Goal: Entertainment & Leisure: Consume media (video, audio)

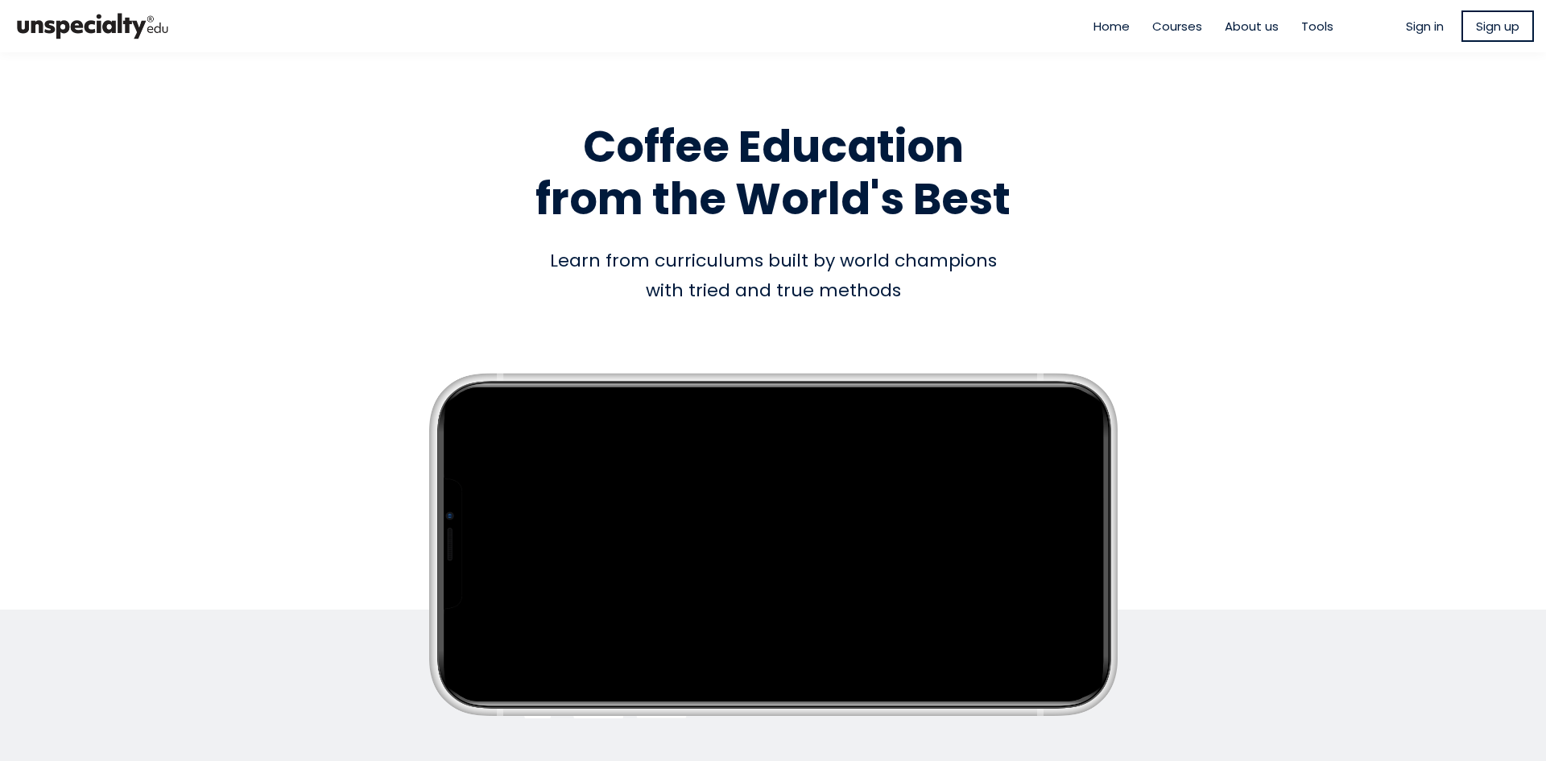
click at [1419, 24] on span "Sign in" at bounding box center [1424, 26] width 38 height 19
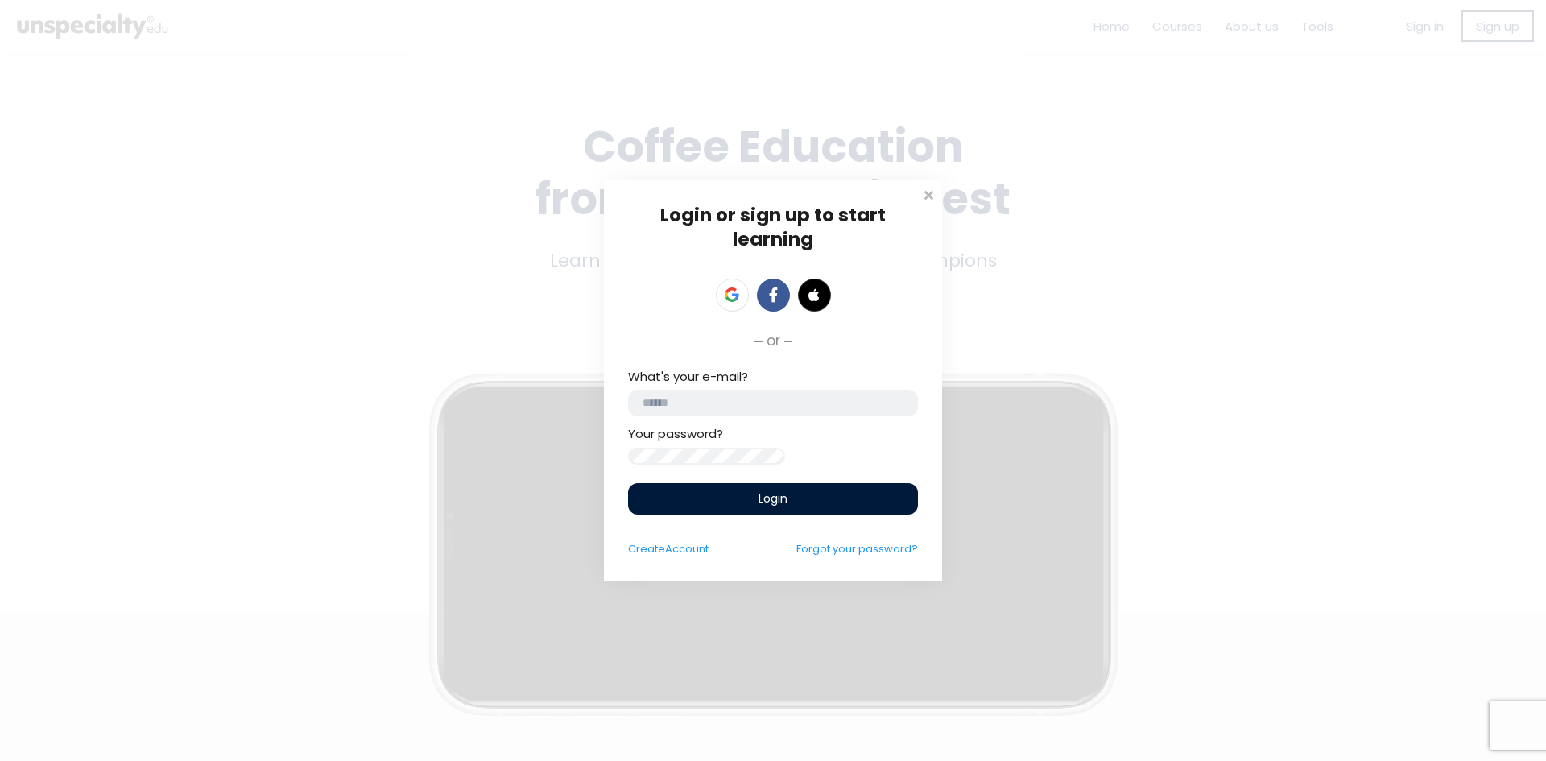
click at [745, 396] on input "email" at bounding box center [773, 403] width 290 height 27
click at [745, 397] on input "**********" at bounding box center [773, 403] width 290 height 27
type input "**********"
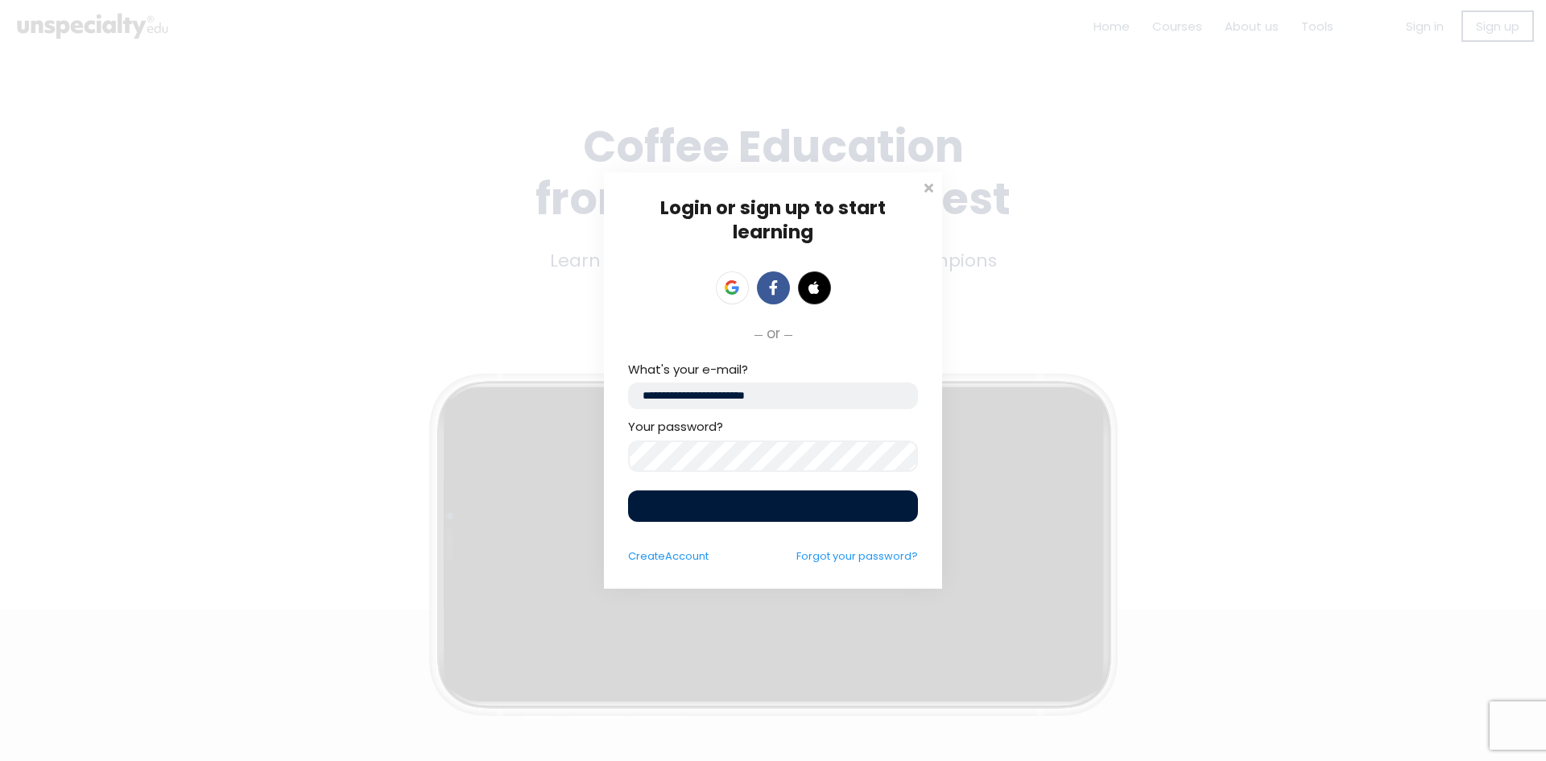
click at [744, 456] on div "Your password?" at bounding box center [773, 444] width 290 height 54
click at [750, 489] on div "Login" at bounding box center [773, 506] width 290 height 36
click at [530, 452] on div "Login or sign up to start learning Login to start learning Start learning" at bounding box center [773, 380] width 1546 height 761
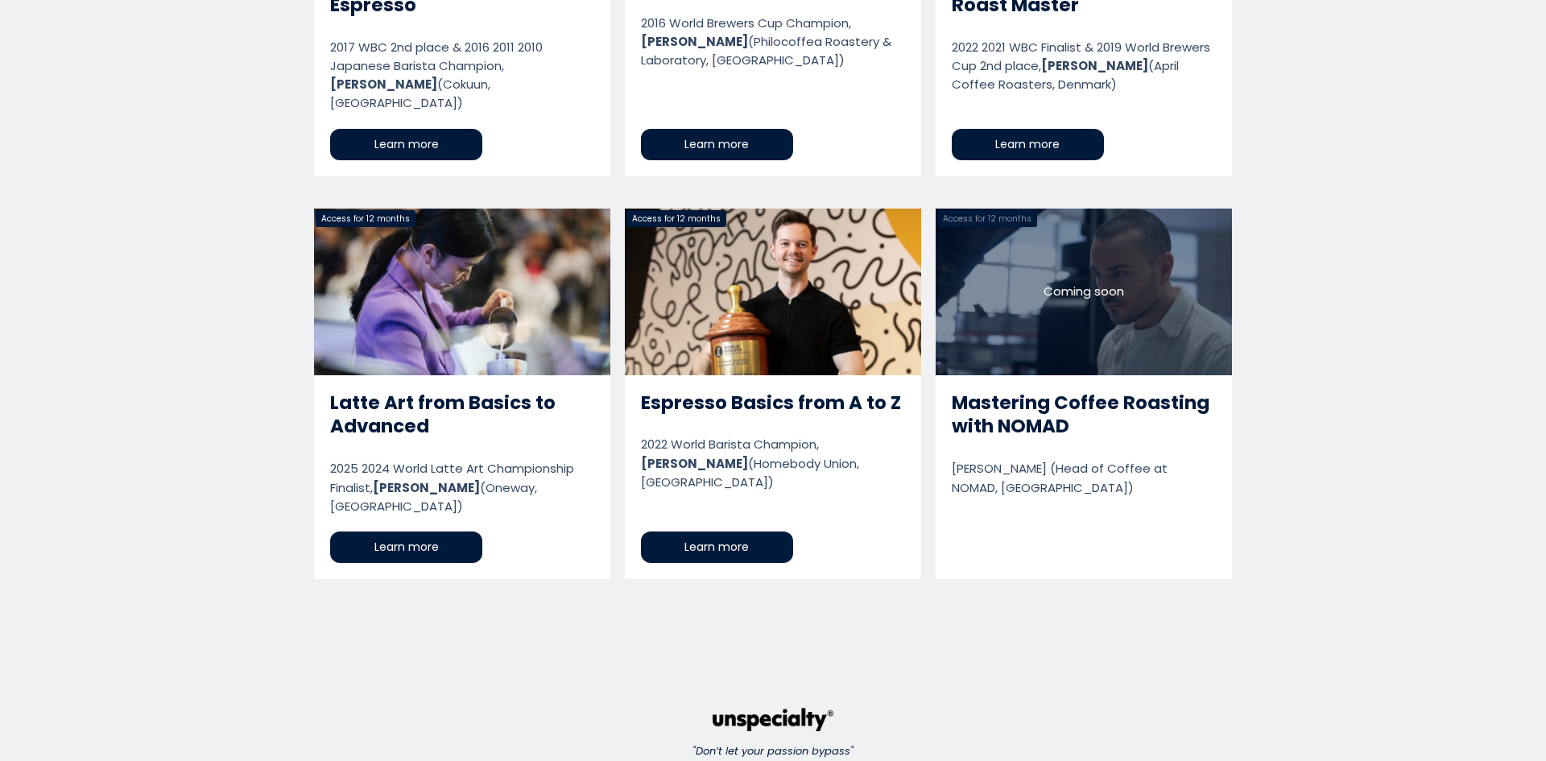
scroll to position [3354, 0]
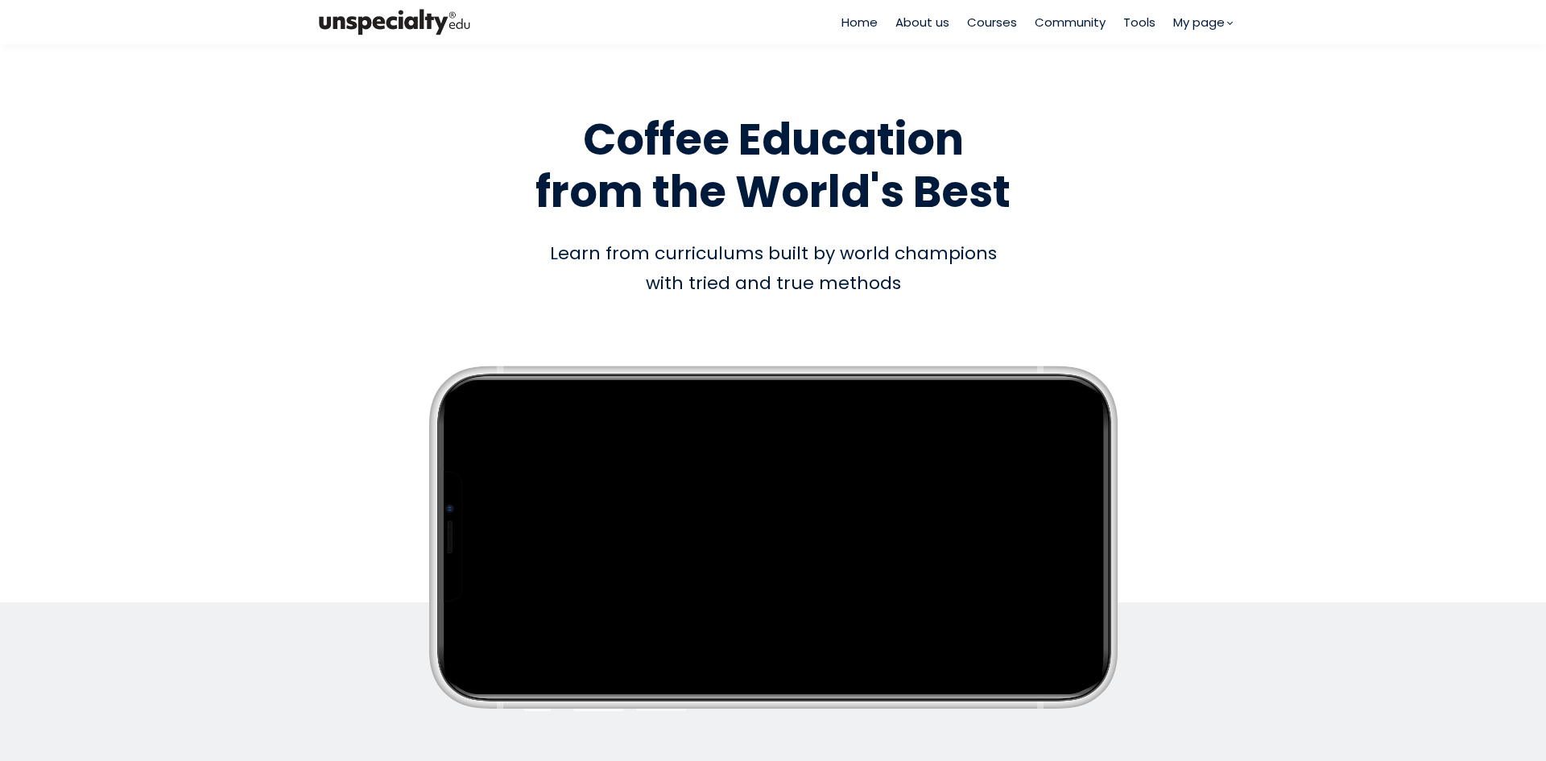
click at [981, 19] on span "Courses" at bounding box center [992, 22] width 50 height 19
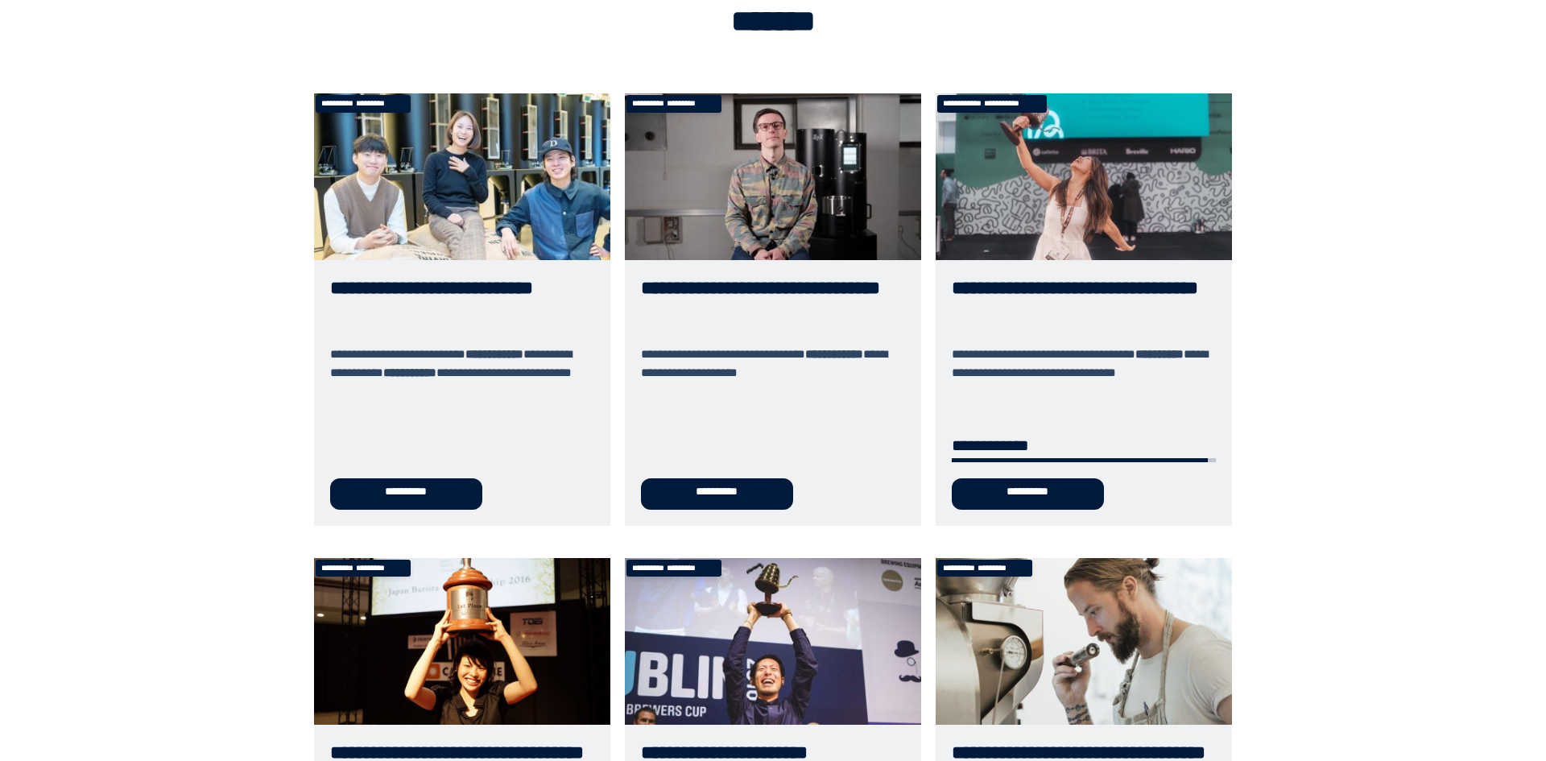
scroll to position [241, 0]
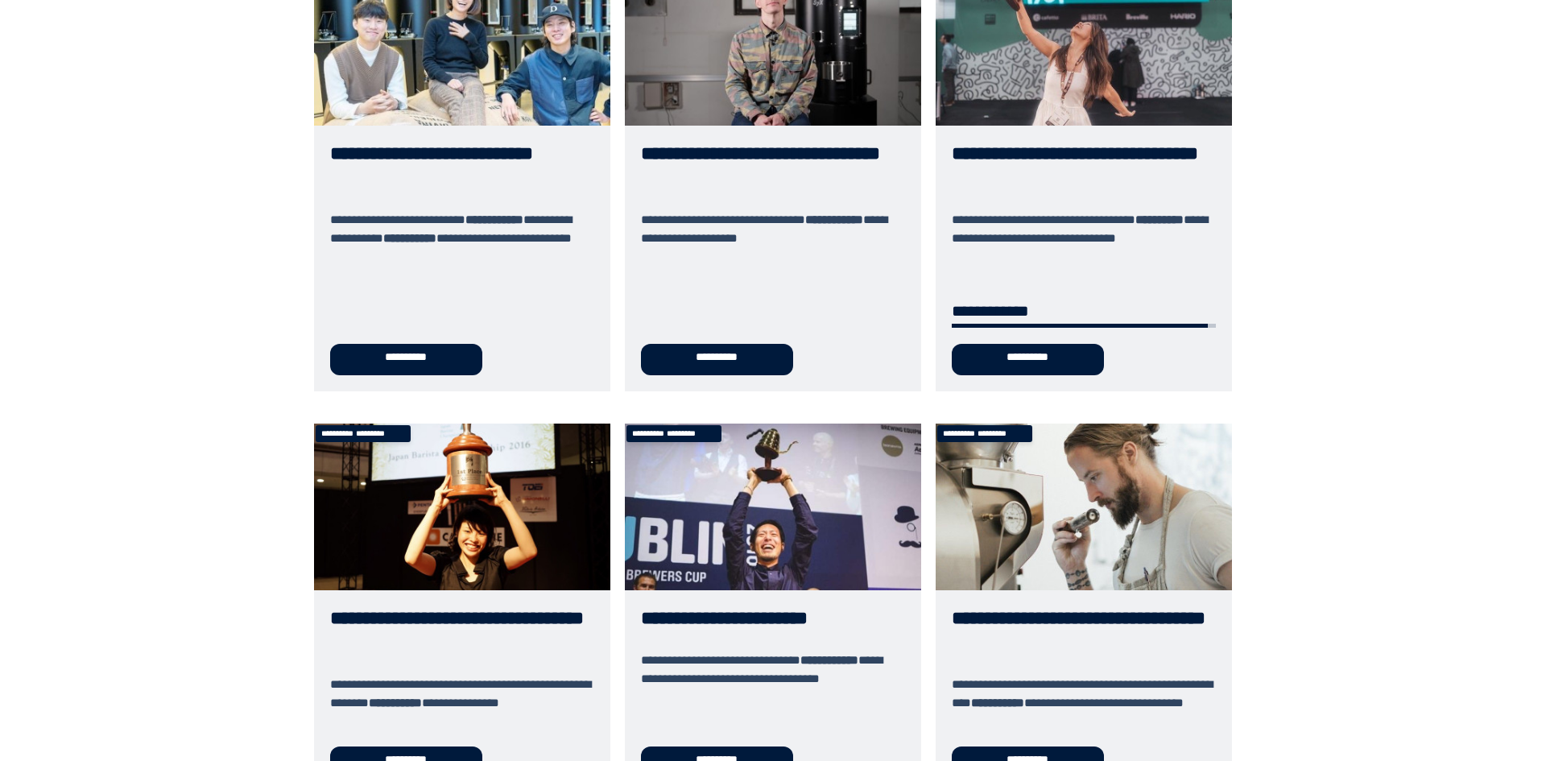
click at [1030, 171] on link "**********" at bounding box center [1083, 174] width 296 height 431
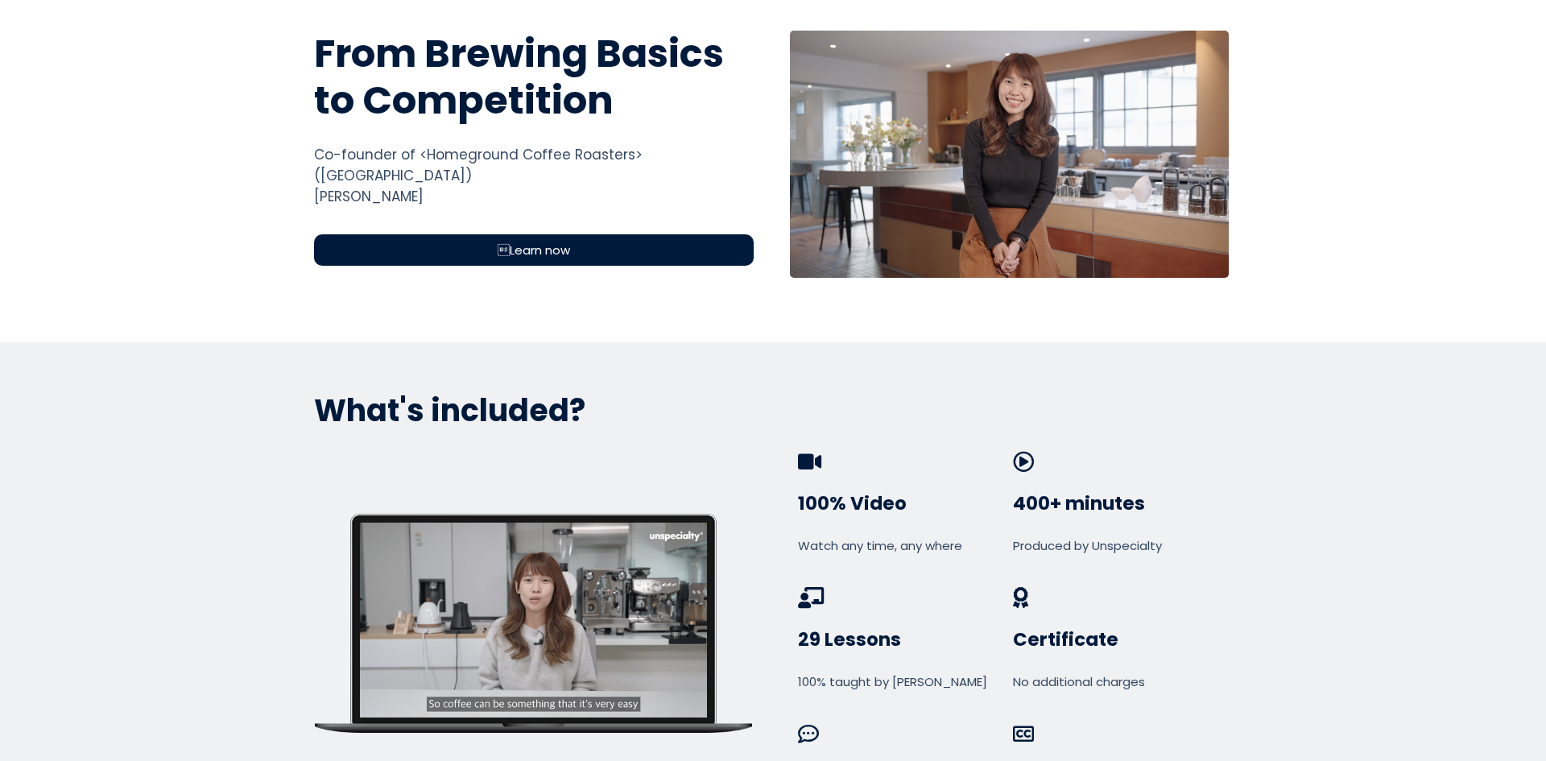
scroll to position [483, 0]
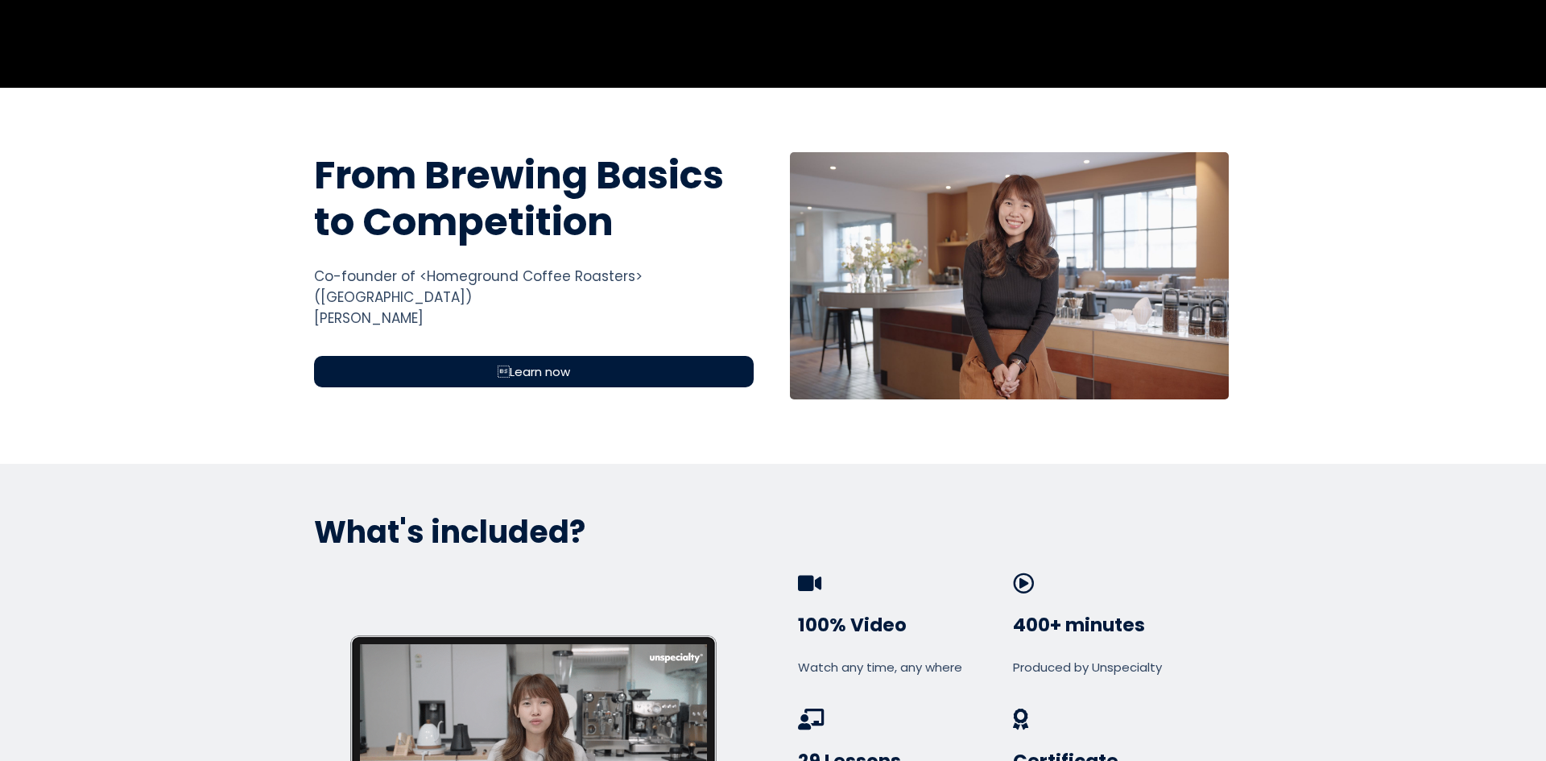
click at [520, 365] on div "Learn now" at bounding box center [534, 371] width 440 height 31
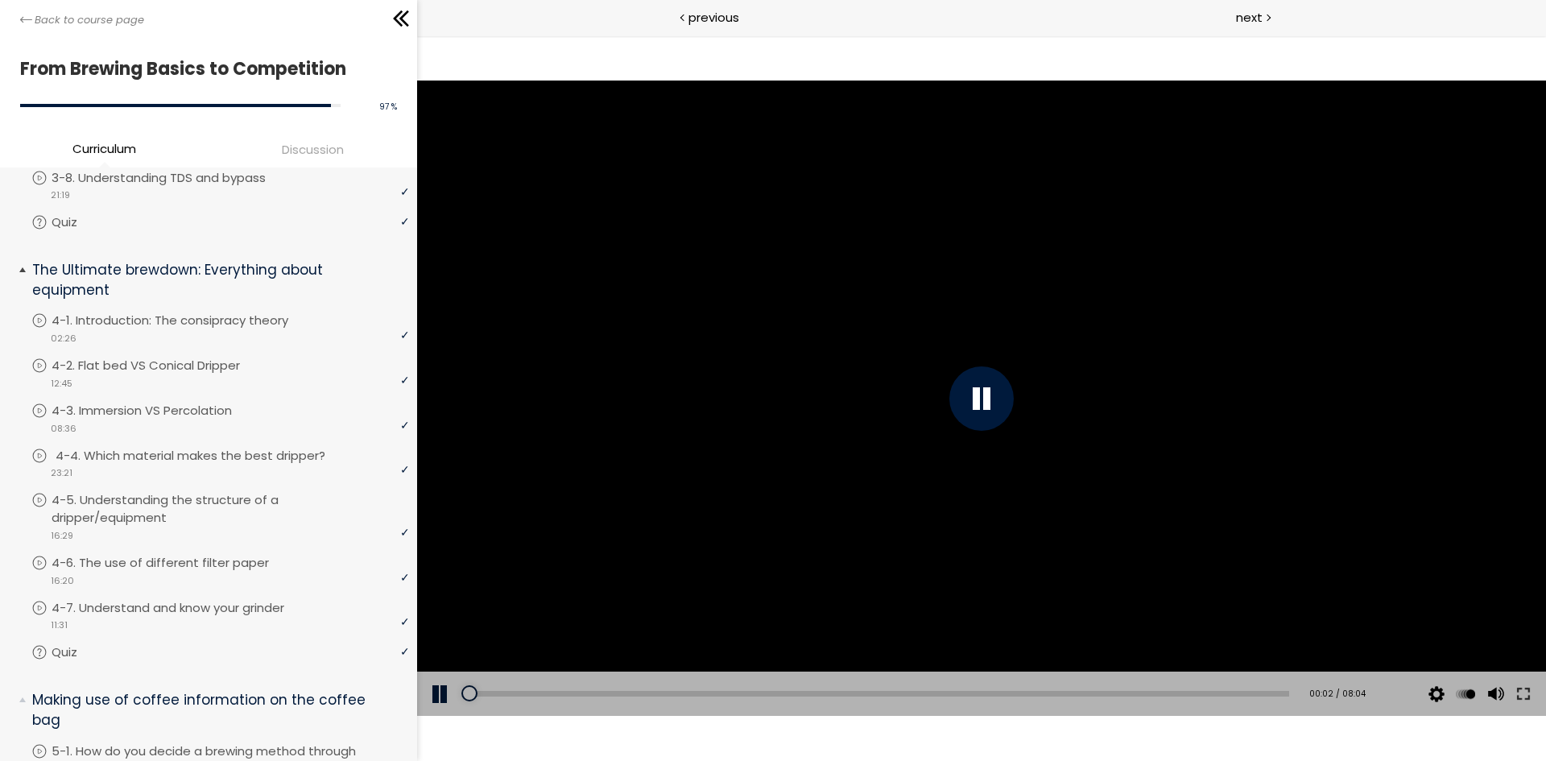
scroll to position [885, 0]
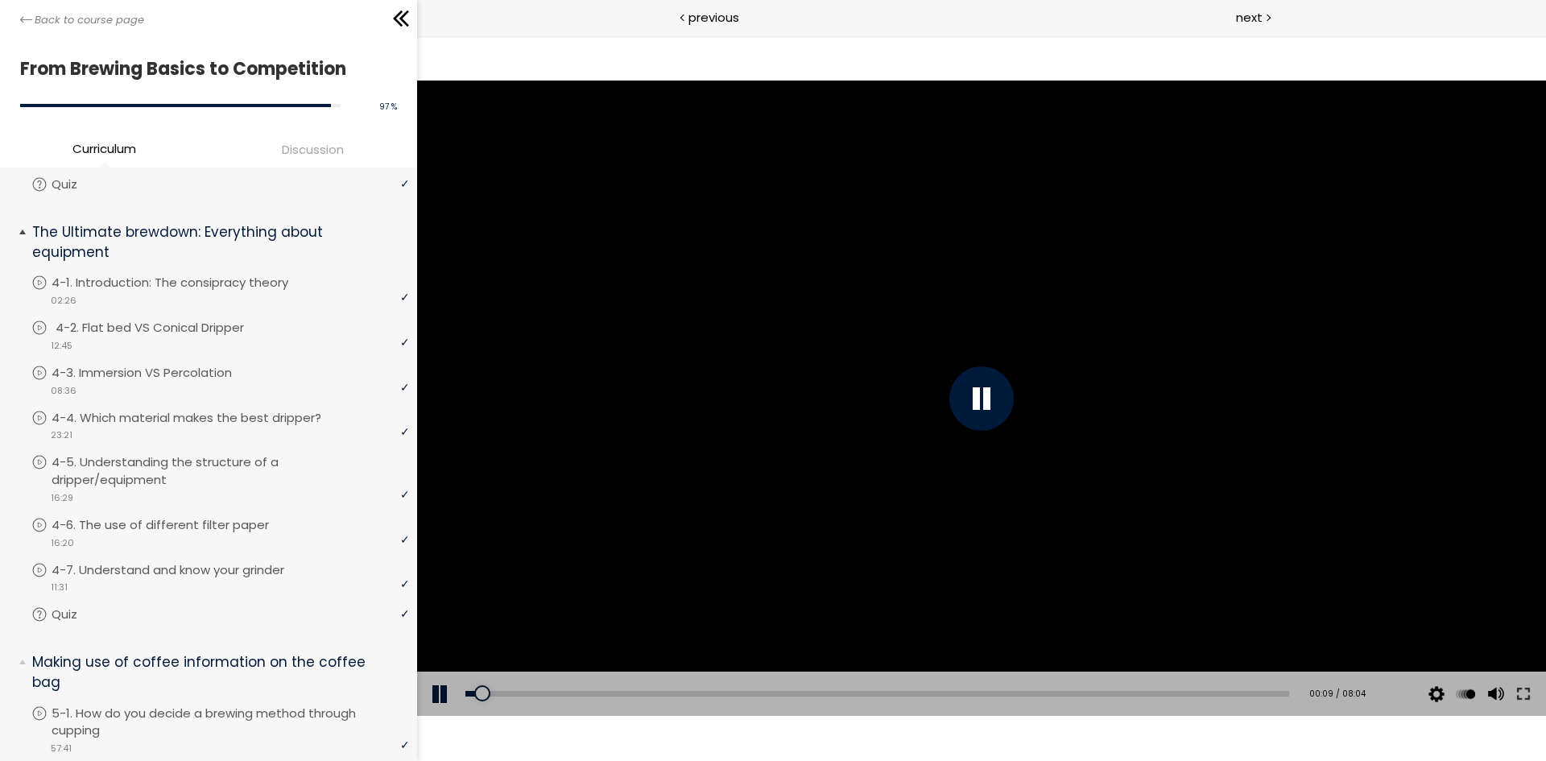
click at [217, 336] on p "4-2. Flat bed VS Conical Dripper" at bounding box center [166, 328] width 221 height 18
drag, startPoint x: 1494, startPoint y: 621, endPoint x: 1492, endPoint y: 553, distance: 67.7
click at [1492, 553] on div "Click for sound @keyframes VOLUME_SMALL_WAVE_FLASH { 0% { opacity: 0; } 33% { o…" at bounding box center [981, 397] width 1129 height 635
click at [826, 318] on div at bounding box center [981, 397] width 1129 height 635
click at [726, 364] on div at bounding box center [981, 397] width 1129 height 635
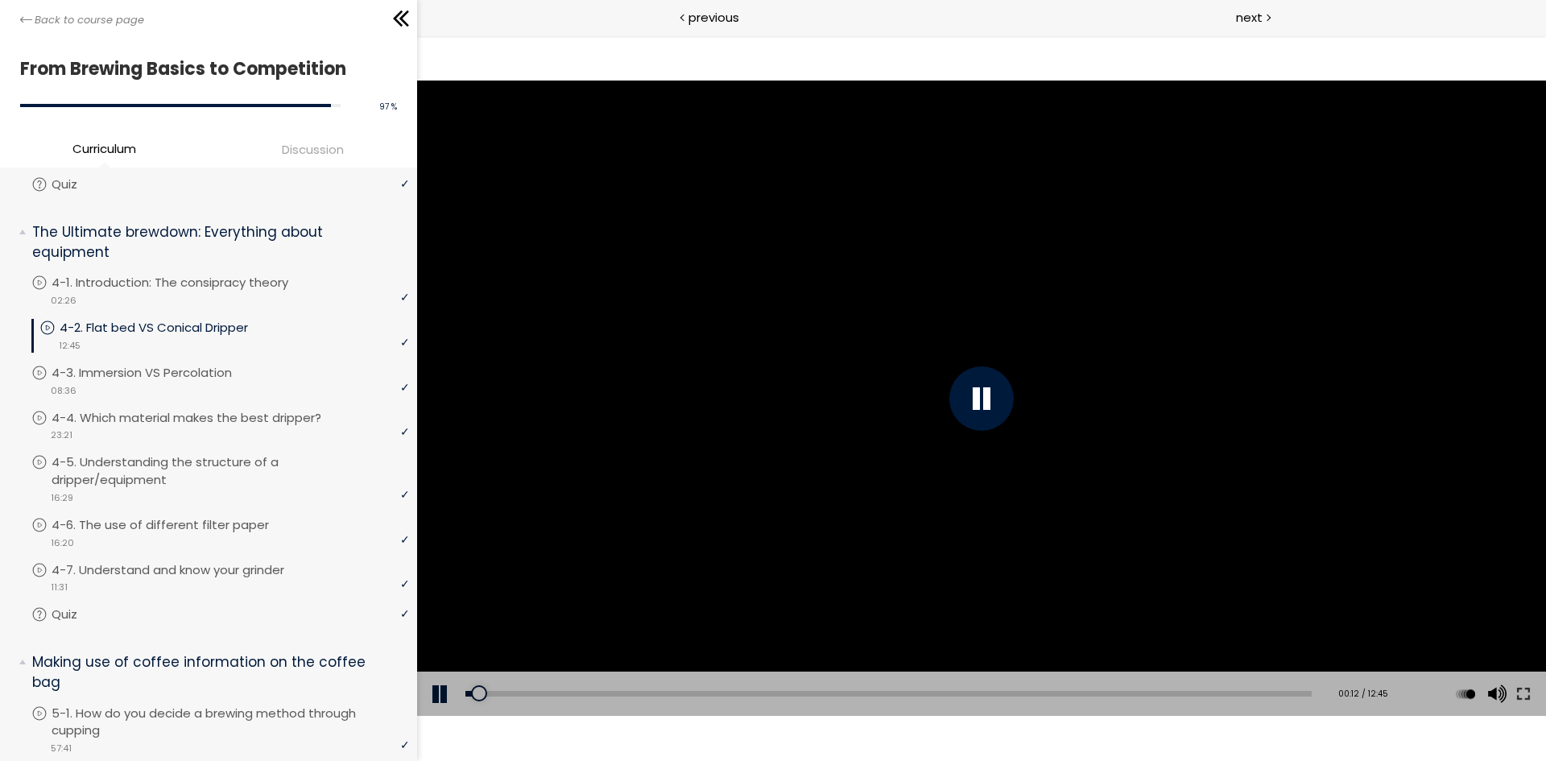
click at [1224, 473] on div at bounding box center [981, 397] width 1129 height 635
click at [1040, 364] on div at bounding box center [981, 397] width 1129 height 635
click at [1536, 686] on button at bounding box center [1522, 693] width 29 height 45
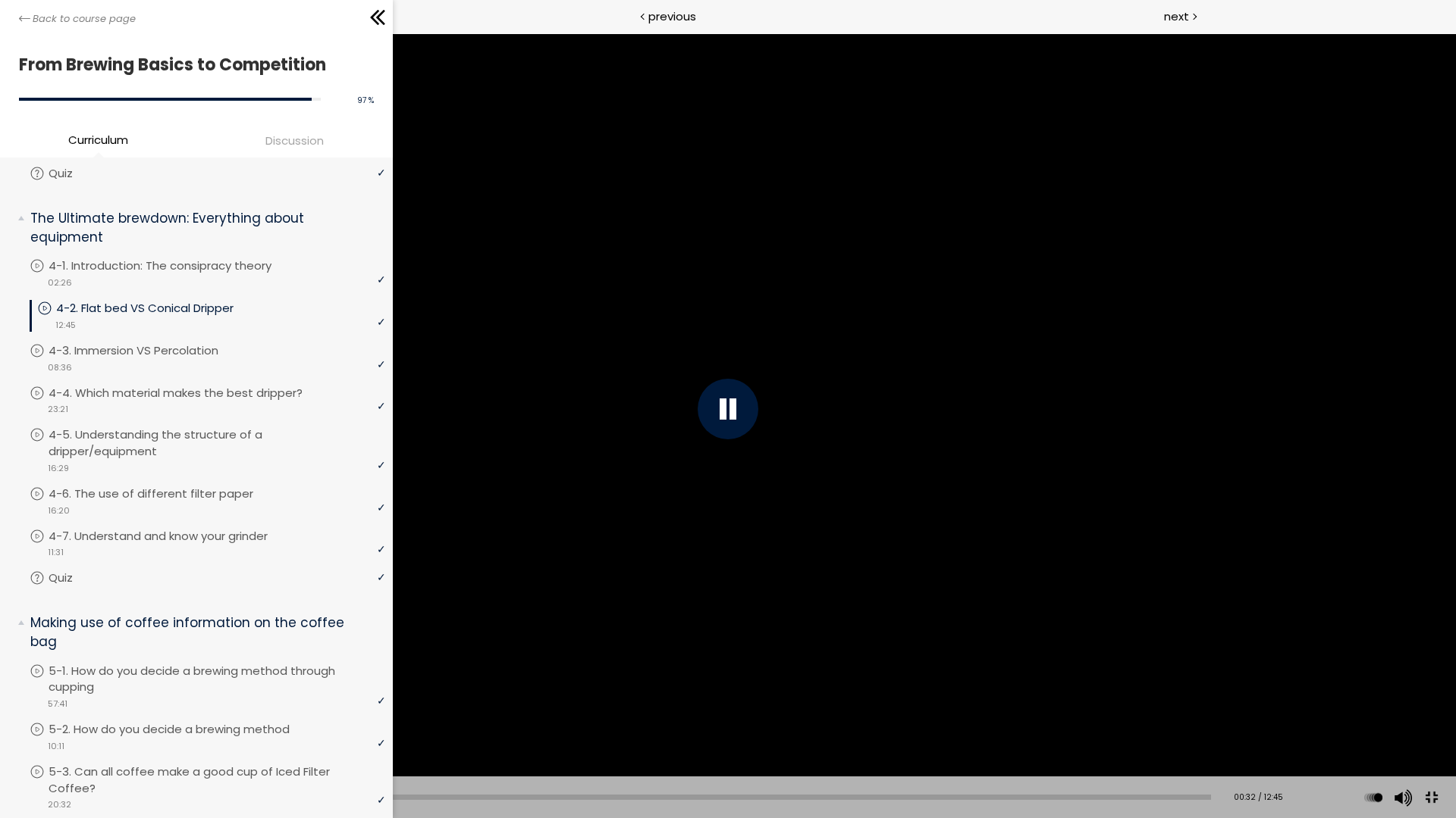
click at [815, 443] on div at bounding box center [728, 409] width 1456 height 818
click at [1426, 715] on button at bounding box center [1431, 798] width 34 height 34
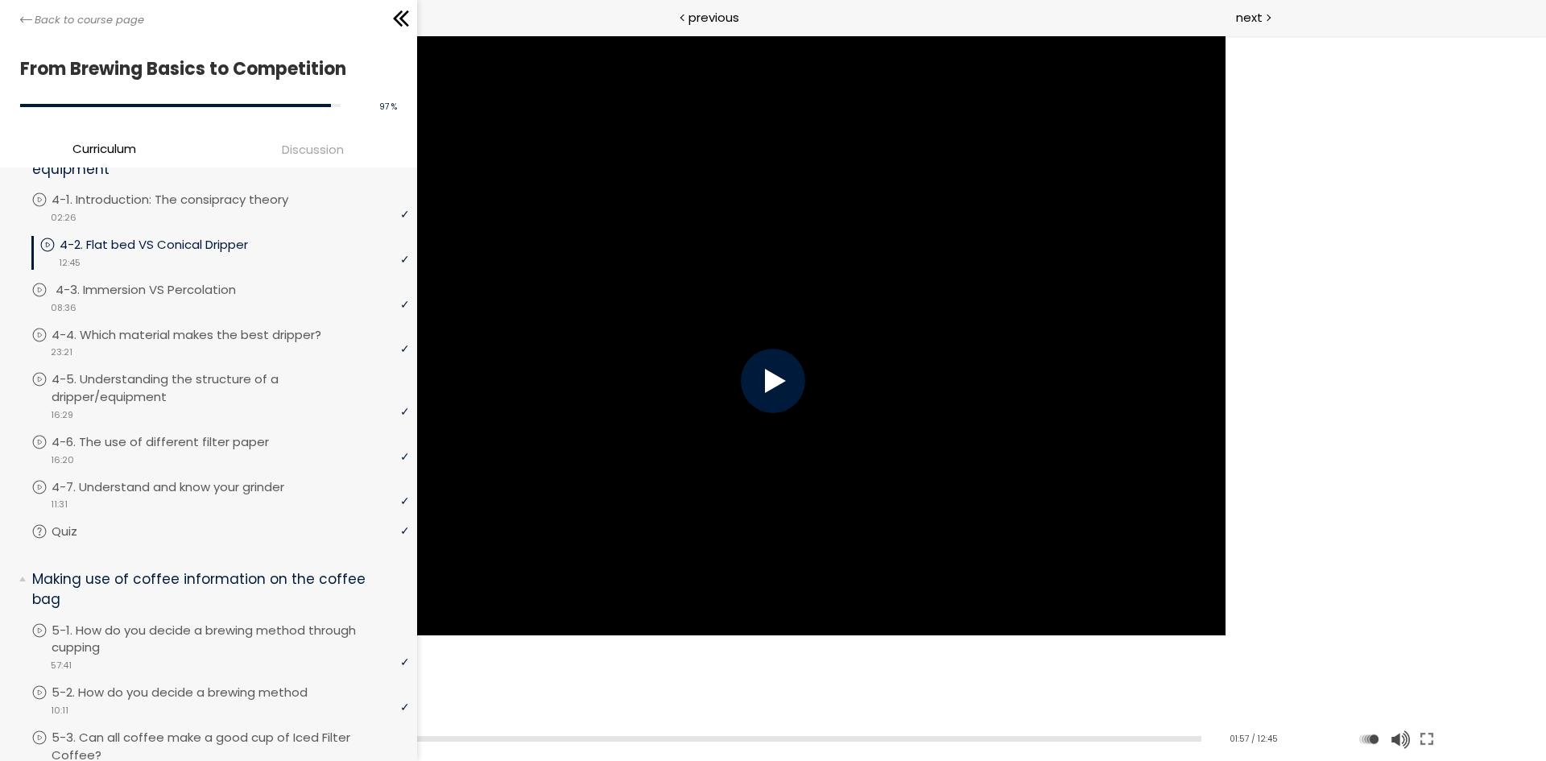
scroll to position [885, 0]
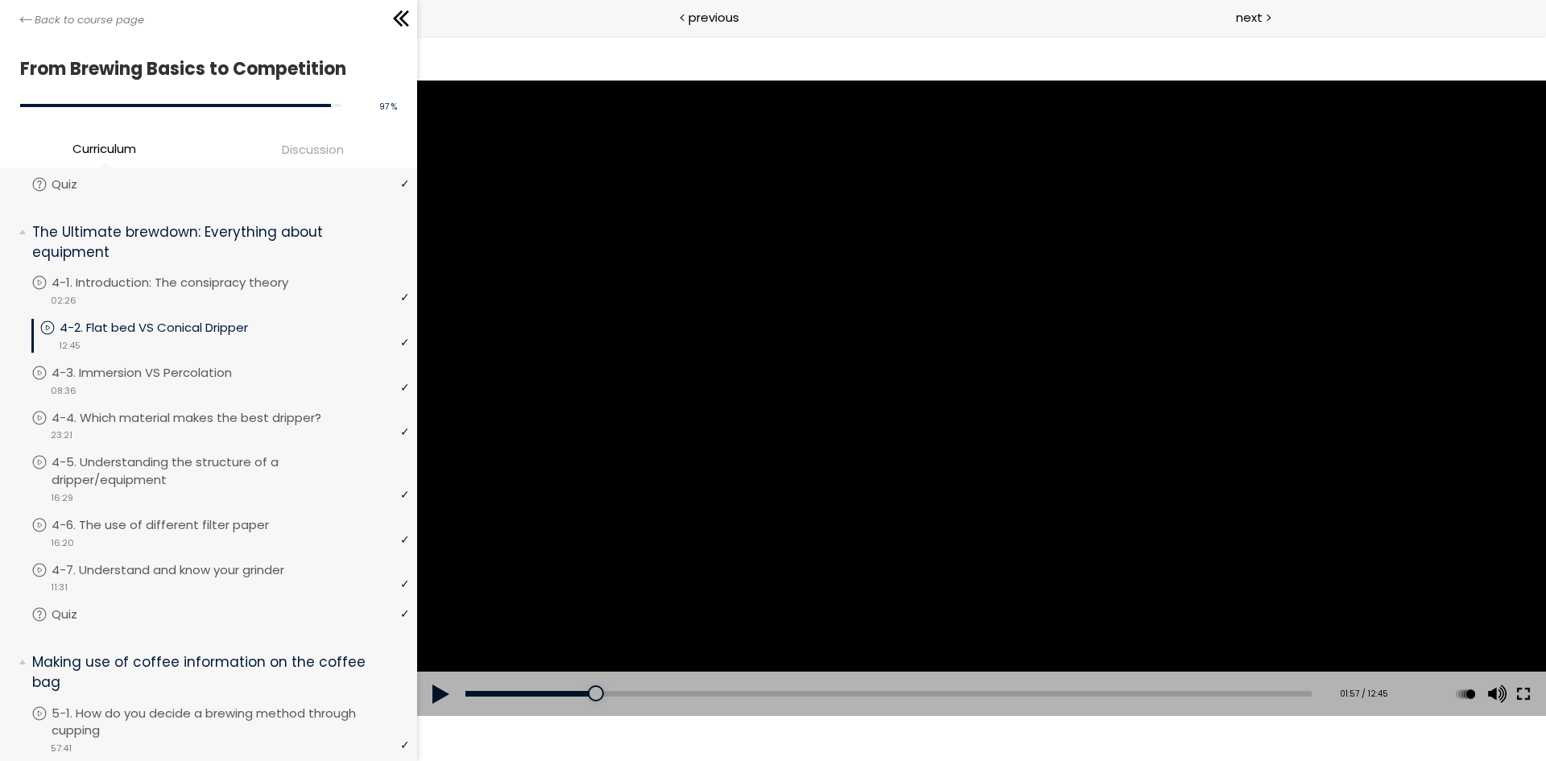
click at [1525, 695] on button at bounding box center [1522, 693] width 29 height 45
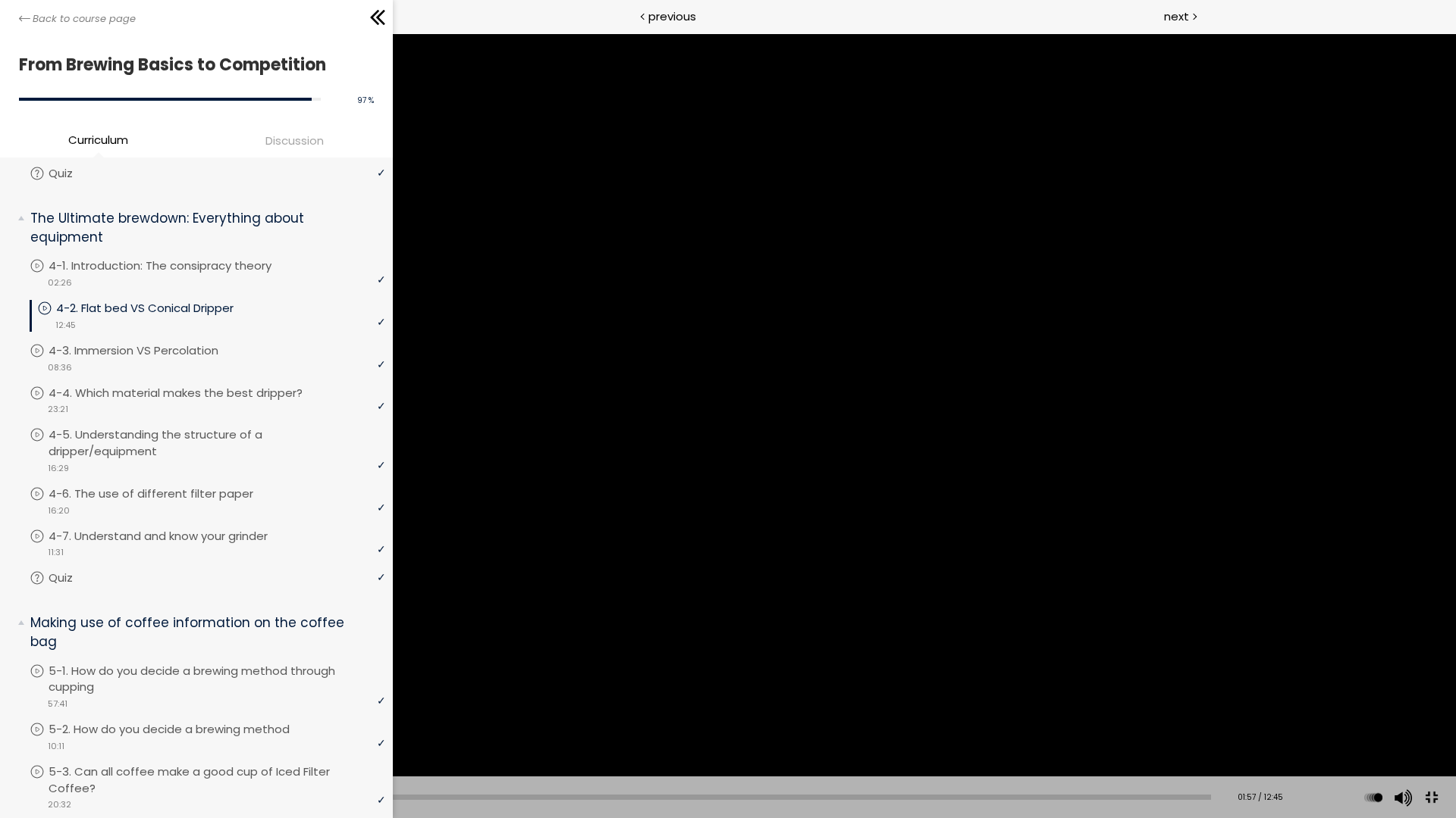
click at [700, 429] on div at bounding box center [728, 409] width 1456 height 818
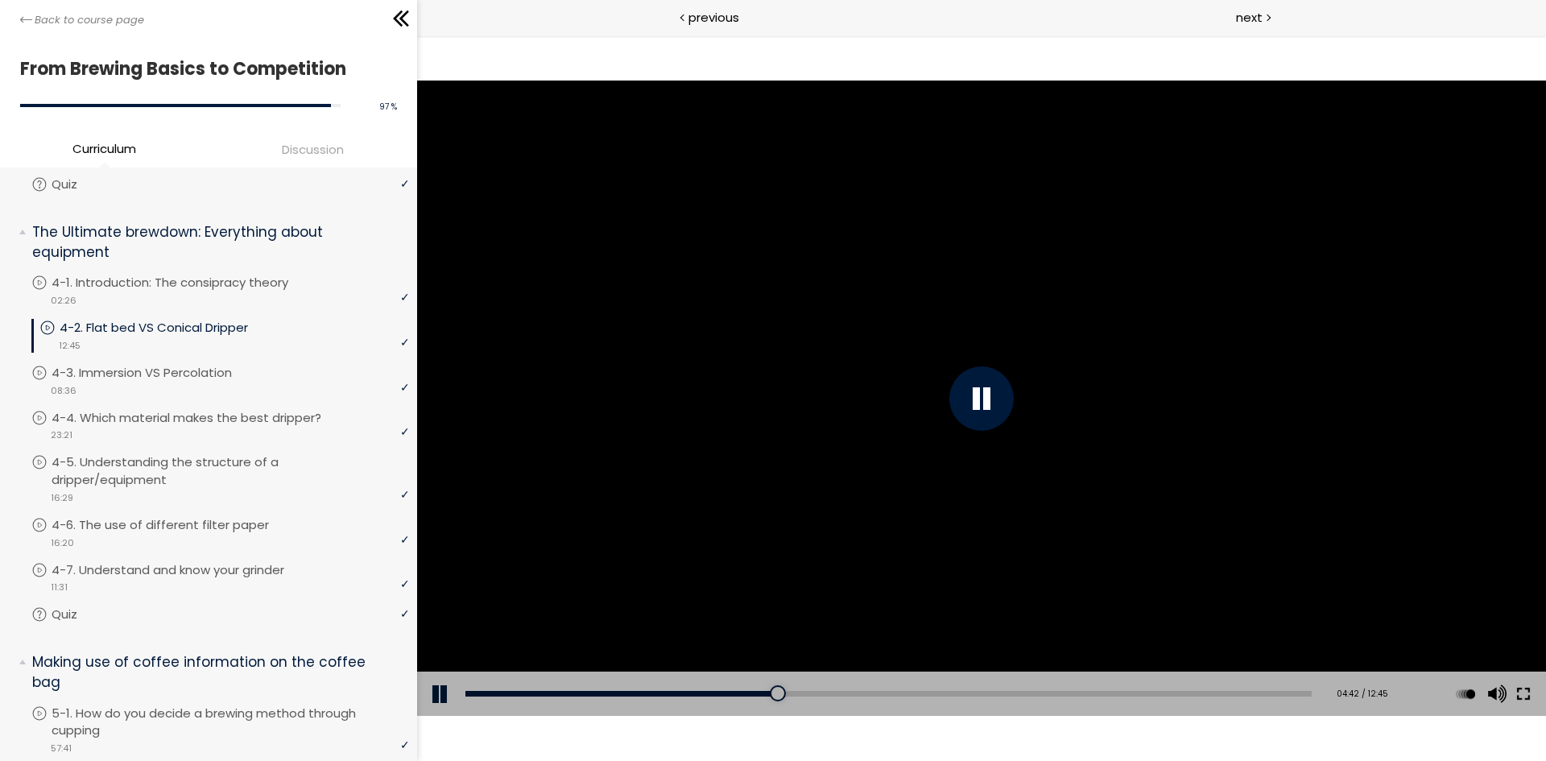
click at [1514, 687] on button at bounding box center [1522, 693] width 29 height 45
click at [1525, 694] on button at bounding box center [1522, 693] width 29 height 45
click at [1528, 692] on button at bounding box center [1522, 693] width 29 height 45
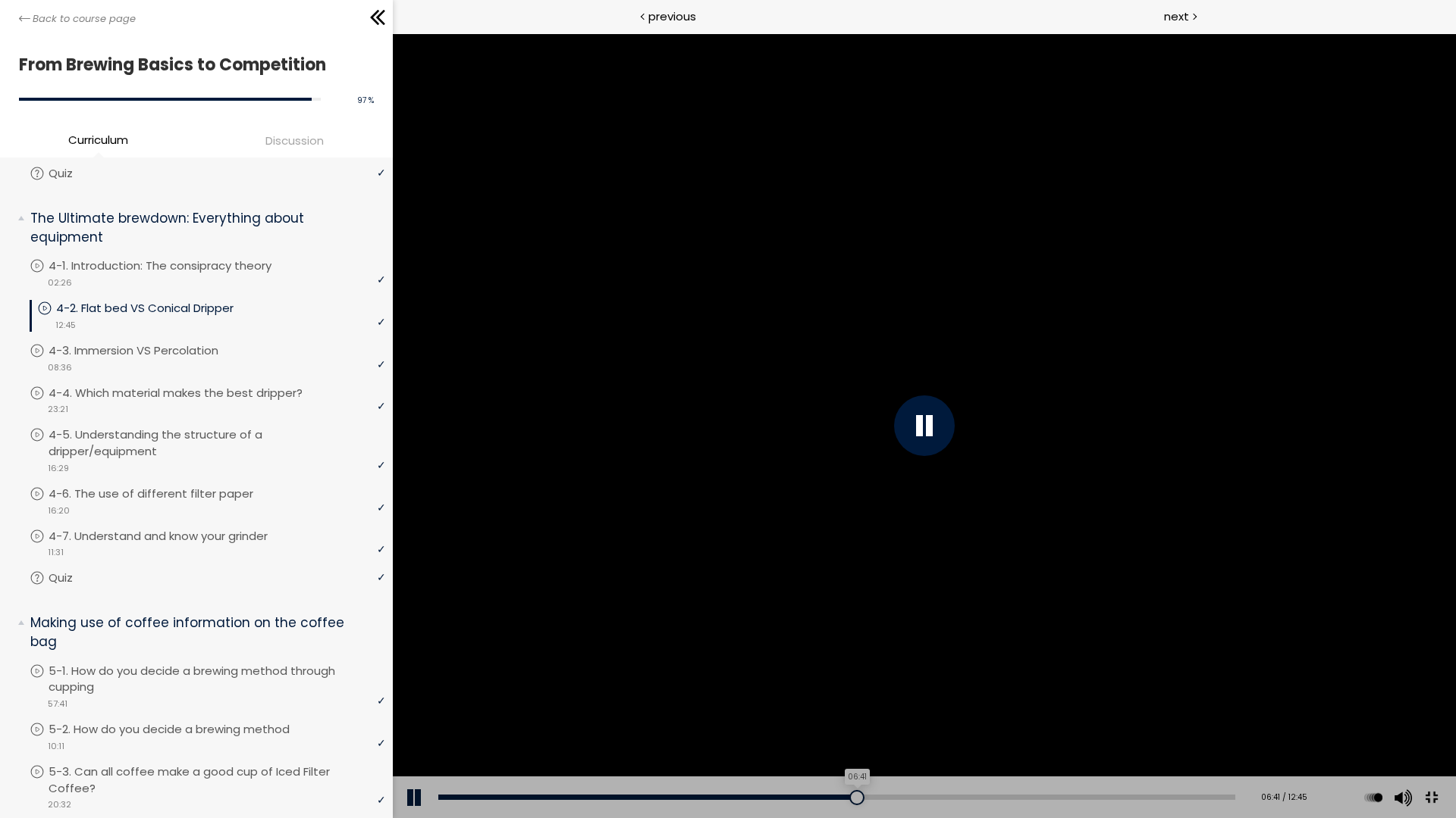
click at [1043, 715] on div "06:41" at bounding box center [836, 797] width 797 height 6
click at [1056, 715] on div "06:50" at bounding box center [836, 797] width 797 height 6
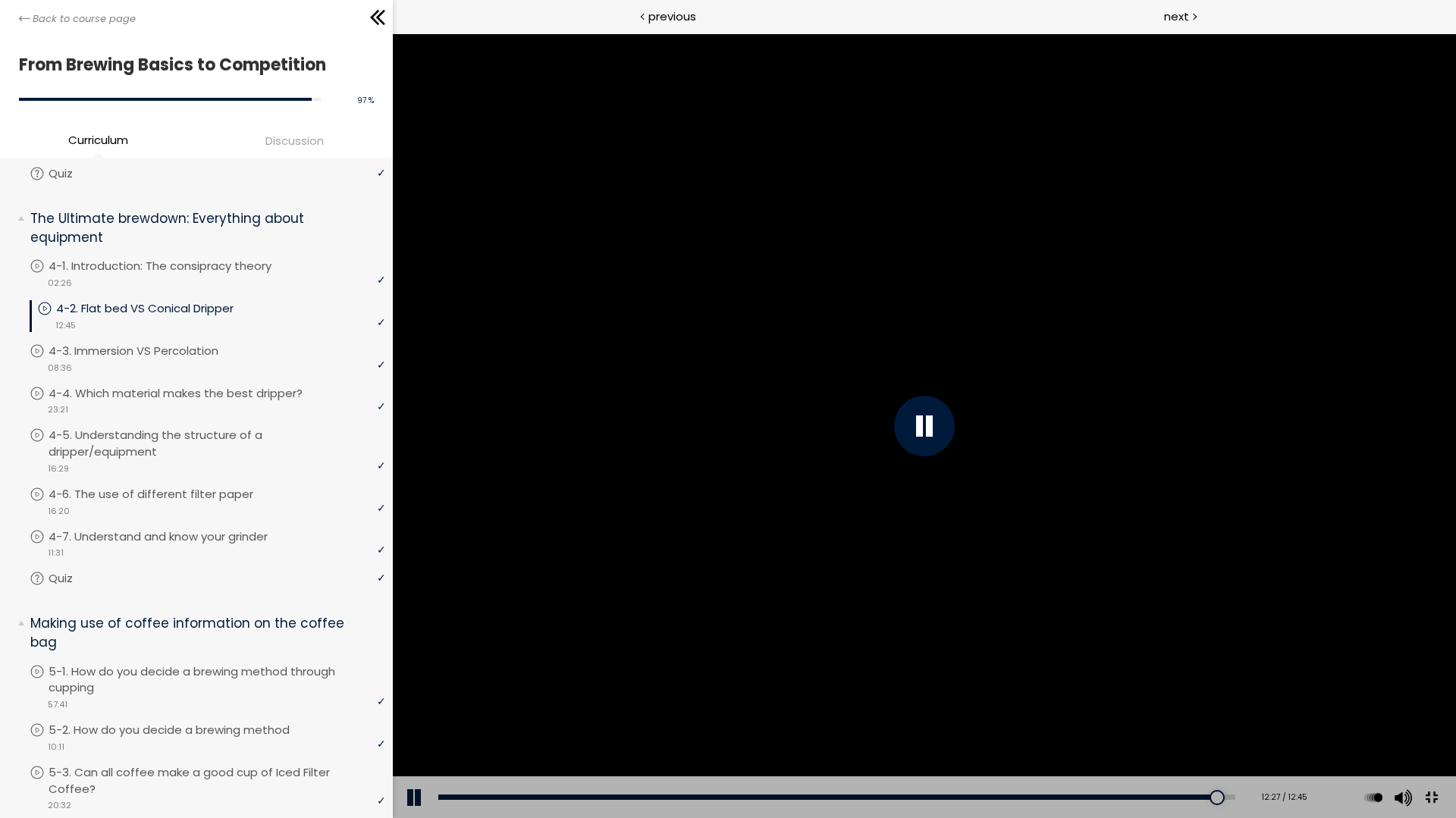
click at [574, 223] on div at bounding box center [924, 425] width 1063 height 784
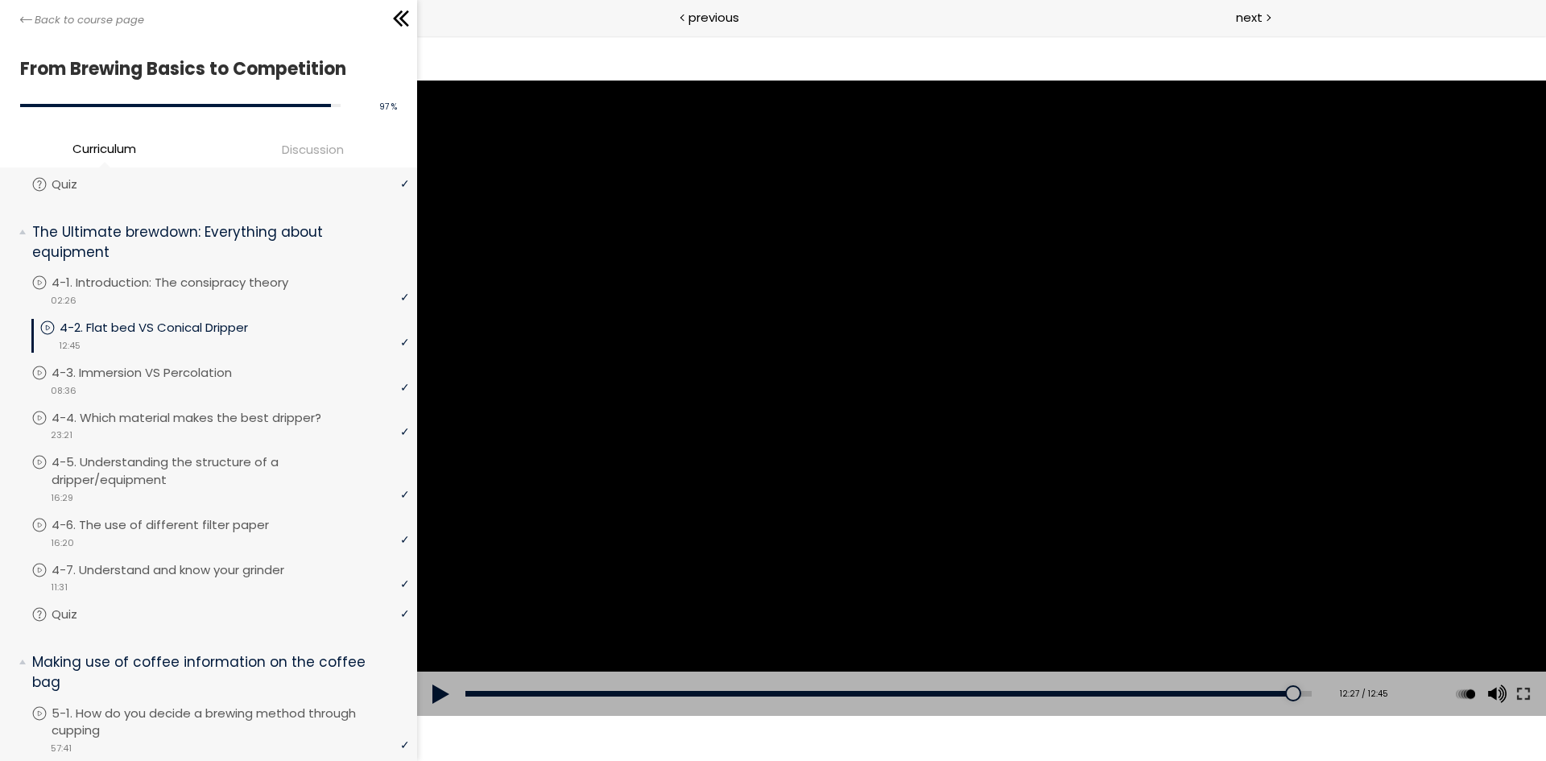
click at [571, 317] on div at bounding box center [981, 397] width 1129 height 635
